Goal: Information Seeking & Learning: Learn about a topic

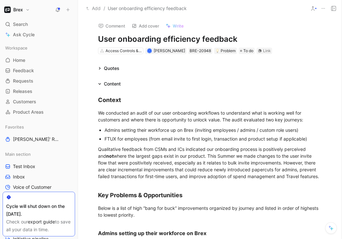
click at [239, 39] on h1 "User onboarding efficiency feedback" at bounding box center [210, 39] width 224 height 10
click at [248, 150] on div "Qualitative feedback from CSMs and ICs indicated our onboarding process is posi…" at bounding box center [210, 163] width 224 height 34
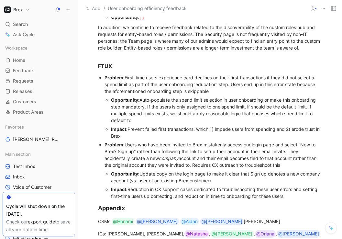
scroll to position [390, 0]
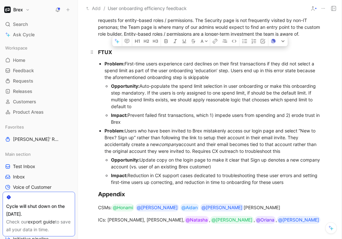
drag, startPoint x: 304, startPoint y: 182, endPoint x: 98, endPoint y: 50, distance: 244.8
click at [120, 56] on div "FTUX" at bounding box center [210, 52] width 224 height 8
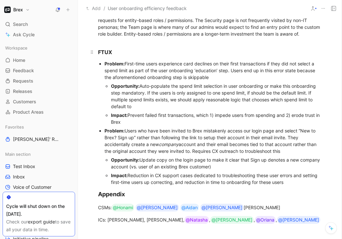
click at [104, 42] on h3 "FTUX" at bounding box center [210, 49] width 249 height 19
click at [97, 32] on p "In addition, we continue to receive feedback related to the discoverability of …" at bounding box center [210, 23] width 249 height 31
click at [97, 52] on h3 "FTUX" at bounding box center [210, 49] width 249 height 19
click at [100, 32] on div "In addition, we continue to receive feedback related to the discoverability of …" at bounding box center [210, 23] width 224 height 27
click at [115, 34] on div "In addition, we continue to receive feedback related to the discoverability of …" at bounding box center [210, 23] width 224 height 27
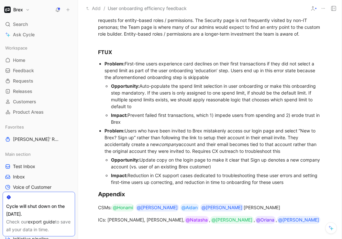
click at [139, 33] on div "In addition, we continue to receive feedback related to the discoverability of …" at bounding box center [210, 23] width 224 height 27
